Goal: Task Accomplishment & Management: Manage account settings

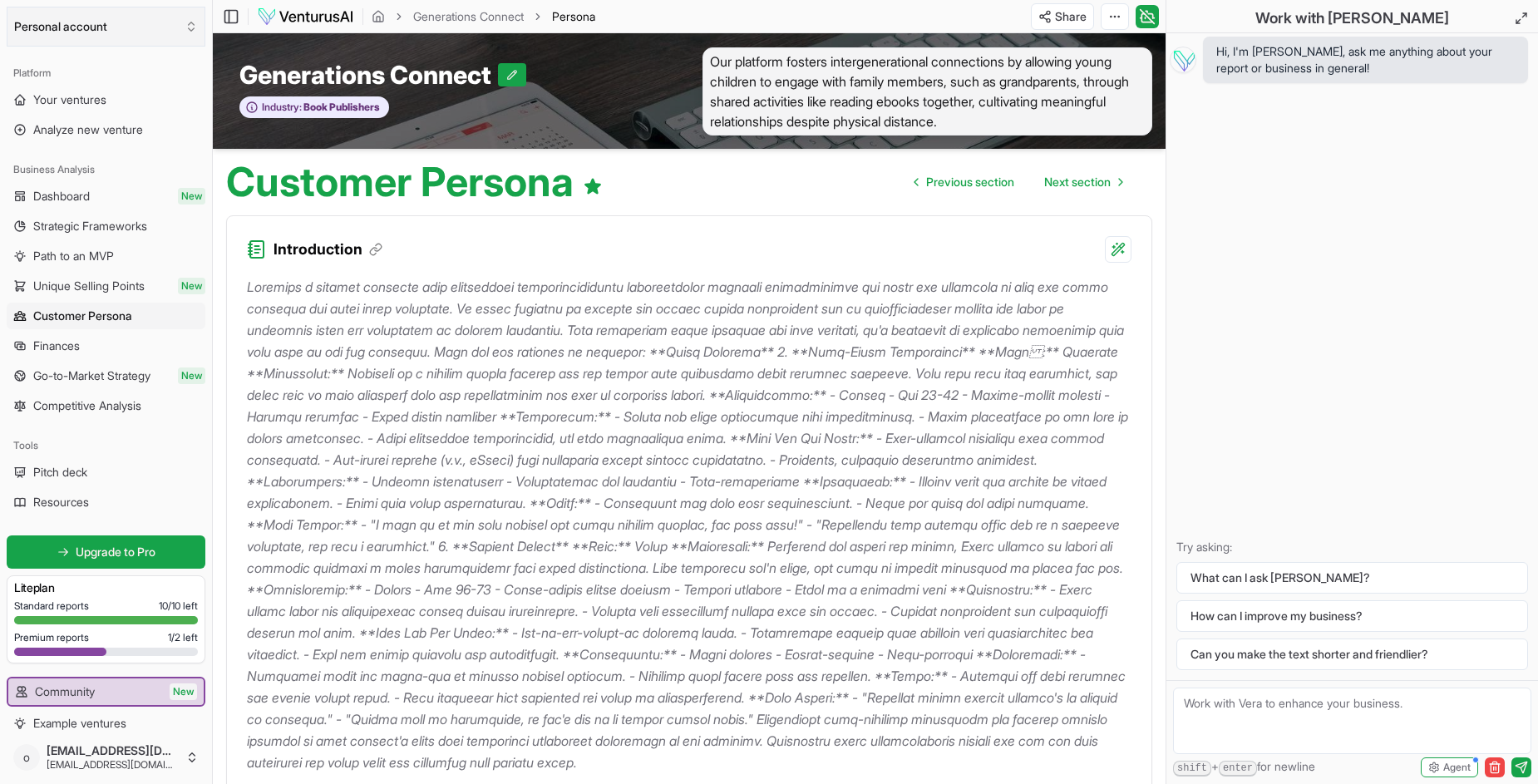
click at [73, 28] on button "Personal account" at bounding box center [106, 27] width 199 height 40
click at [64, 91] on div "[EMAIL_ADDRESS][DOMAIN_NAME]" at bounding box center [105, 99] width 191 height 44
click at [55, 30] on button "Personal account" at bounding box center [106, 27] width 199 height 40
click at [55, 30] on html "We value your privacy We use cookies to enhance your browsing experience, serve…" at bounding box center [769, 392] width 1538 height 784
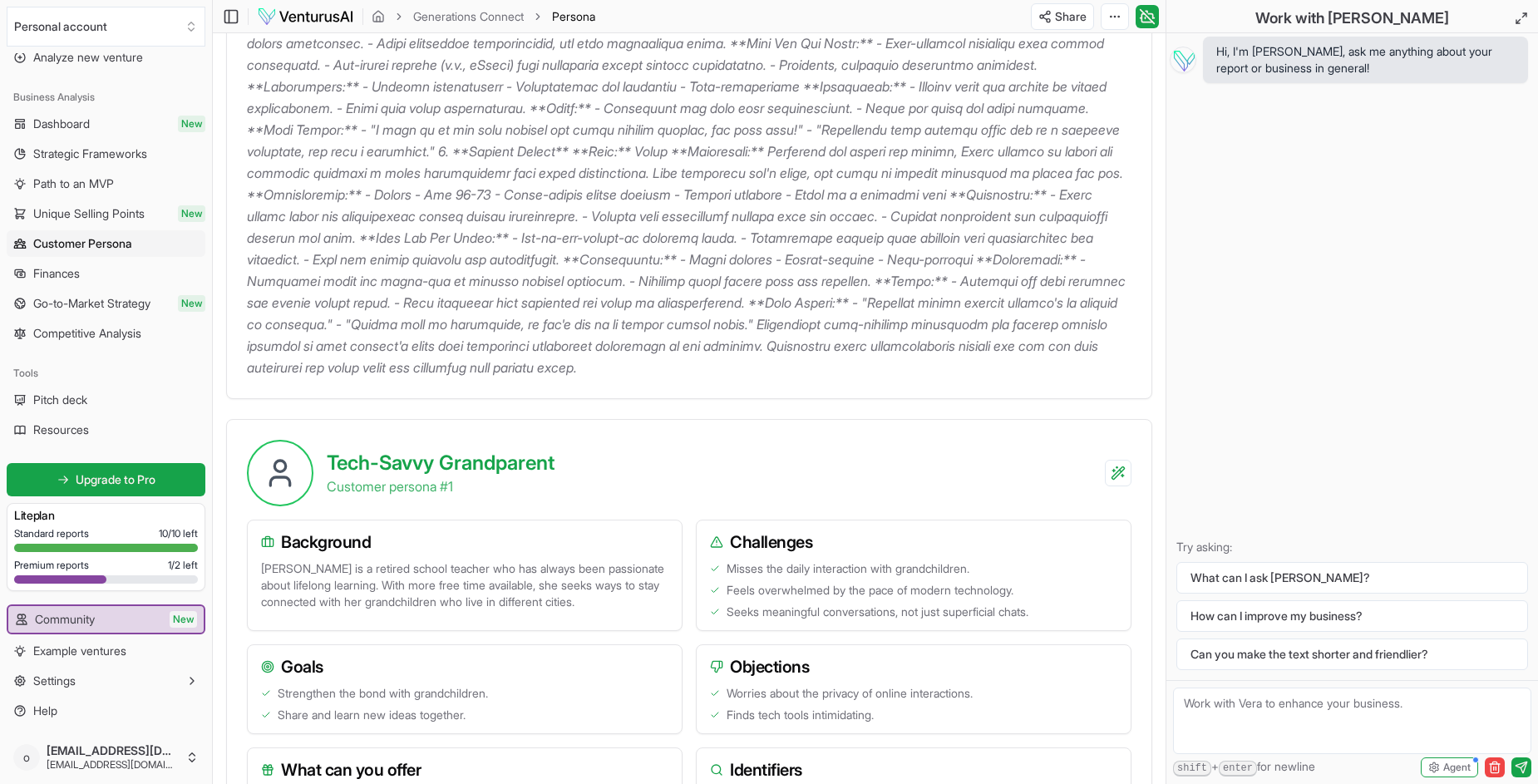
scroll to position [416, 0]
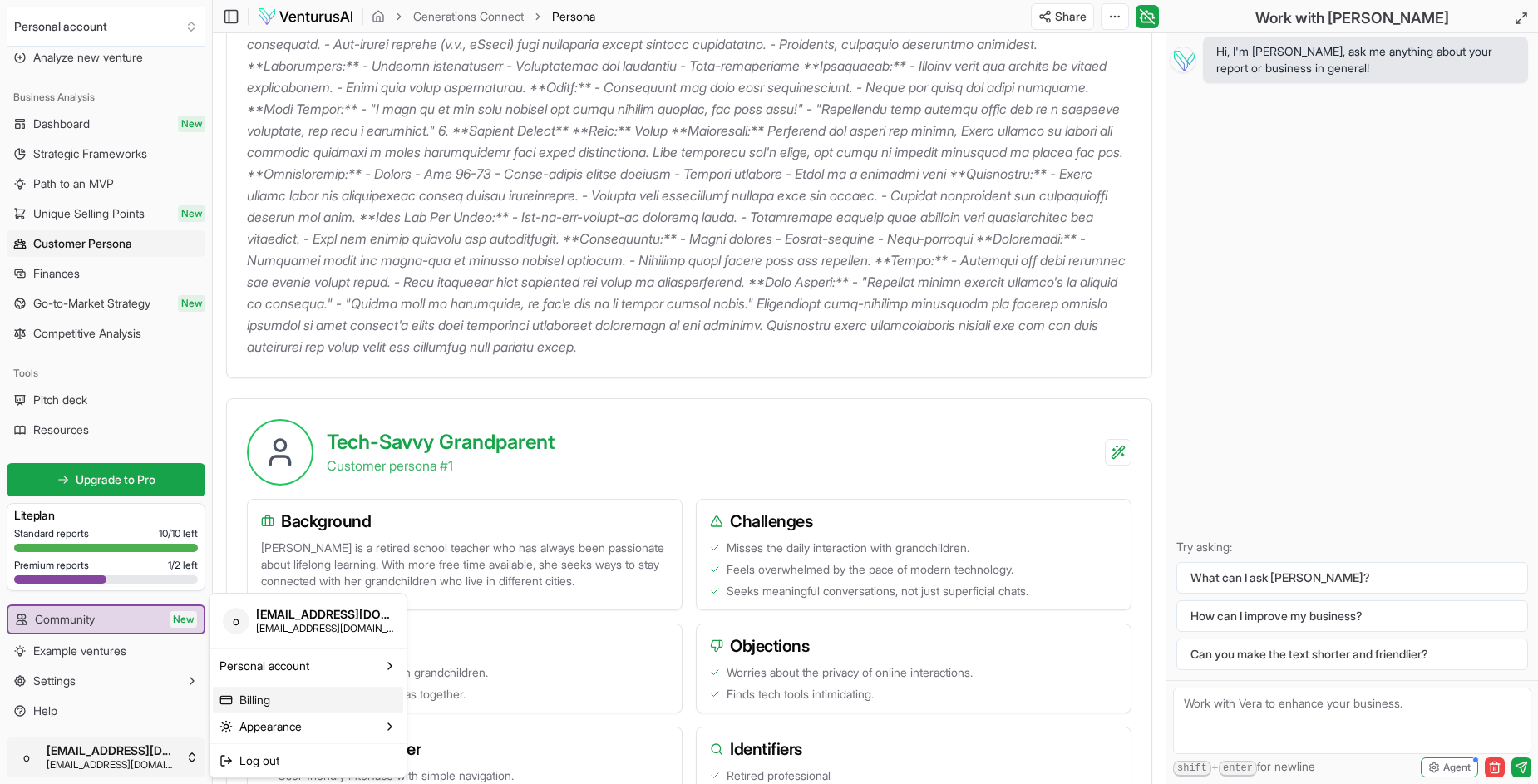
click at [247, 696] on link "Billing" at bounding box center [308, 700] width 190 height 27
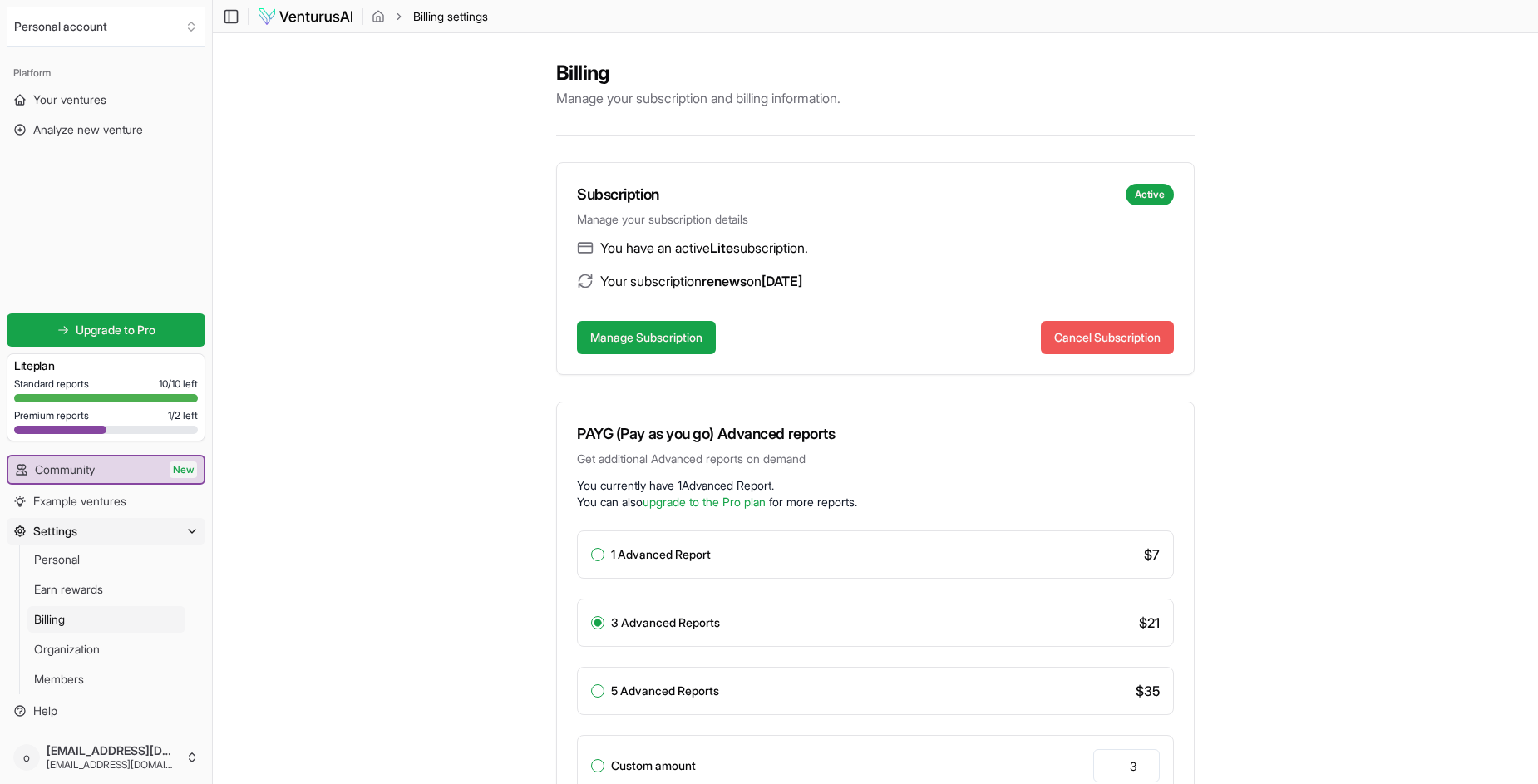
click at [1085, 337] on button "Cancel Subscription" at bounding box center [1107, 337] width 133 height 33
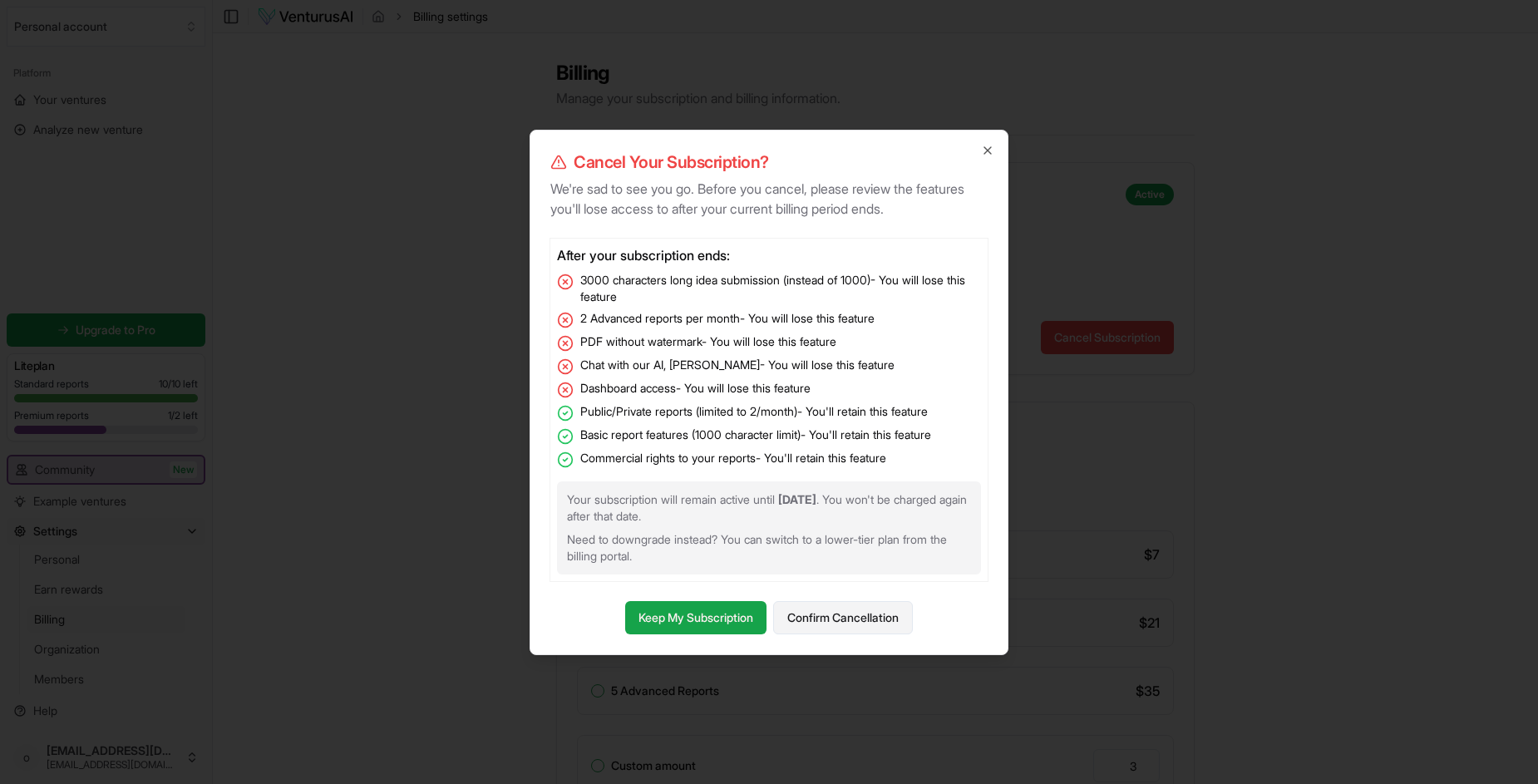
click at [820, 618] on button "Confirm Cancellation" at bounding box center [843, 618] width 139 height 33
